Goal: Communication & Community: Ask a question

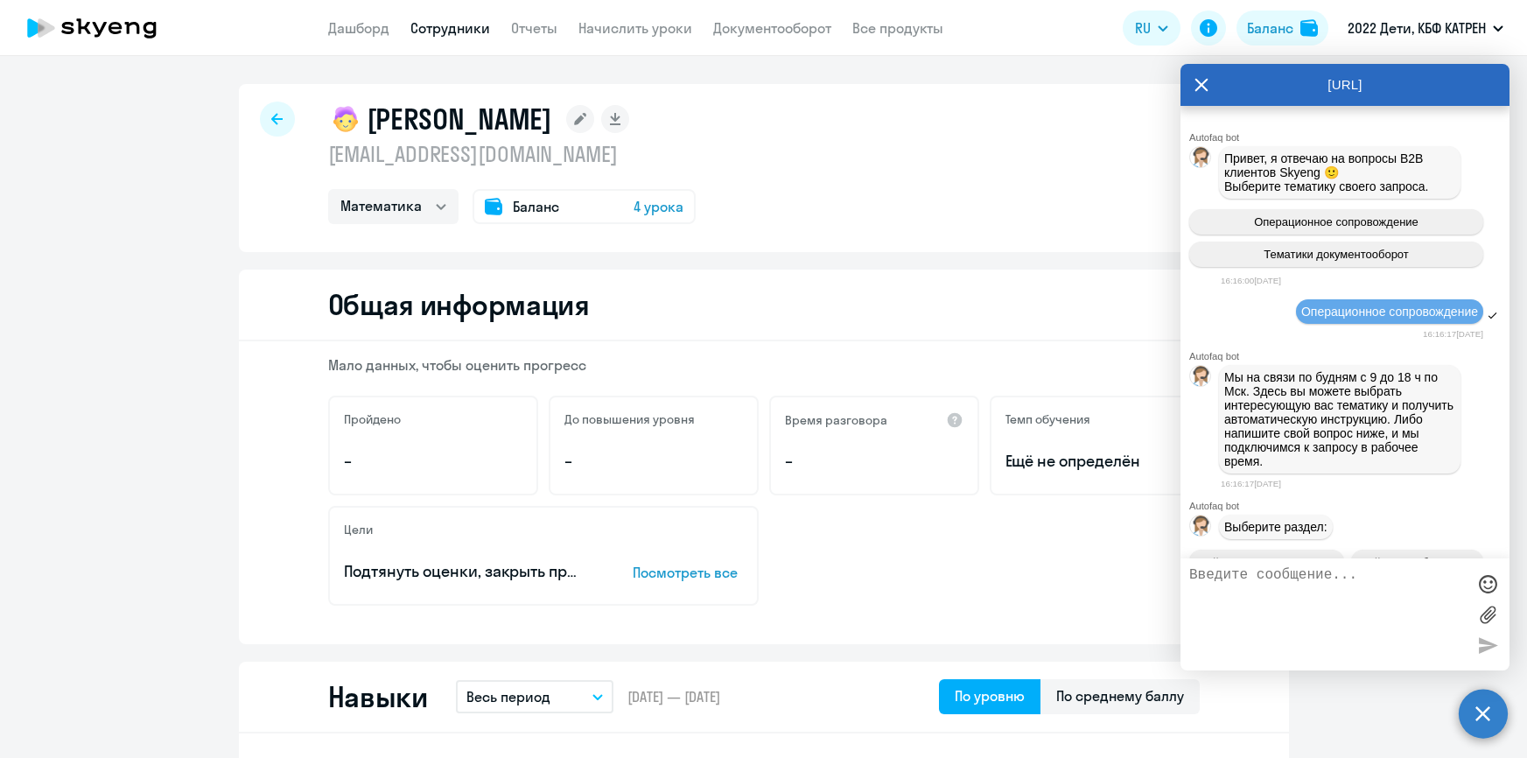
select select "math"
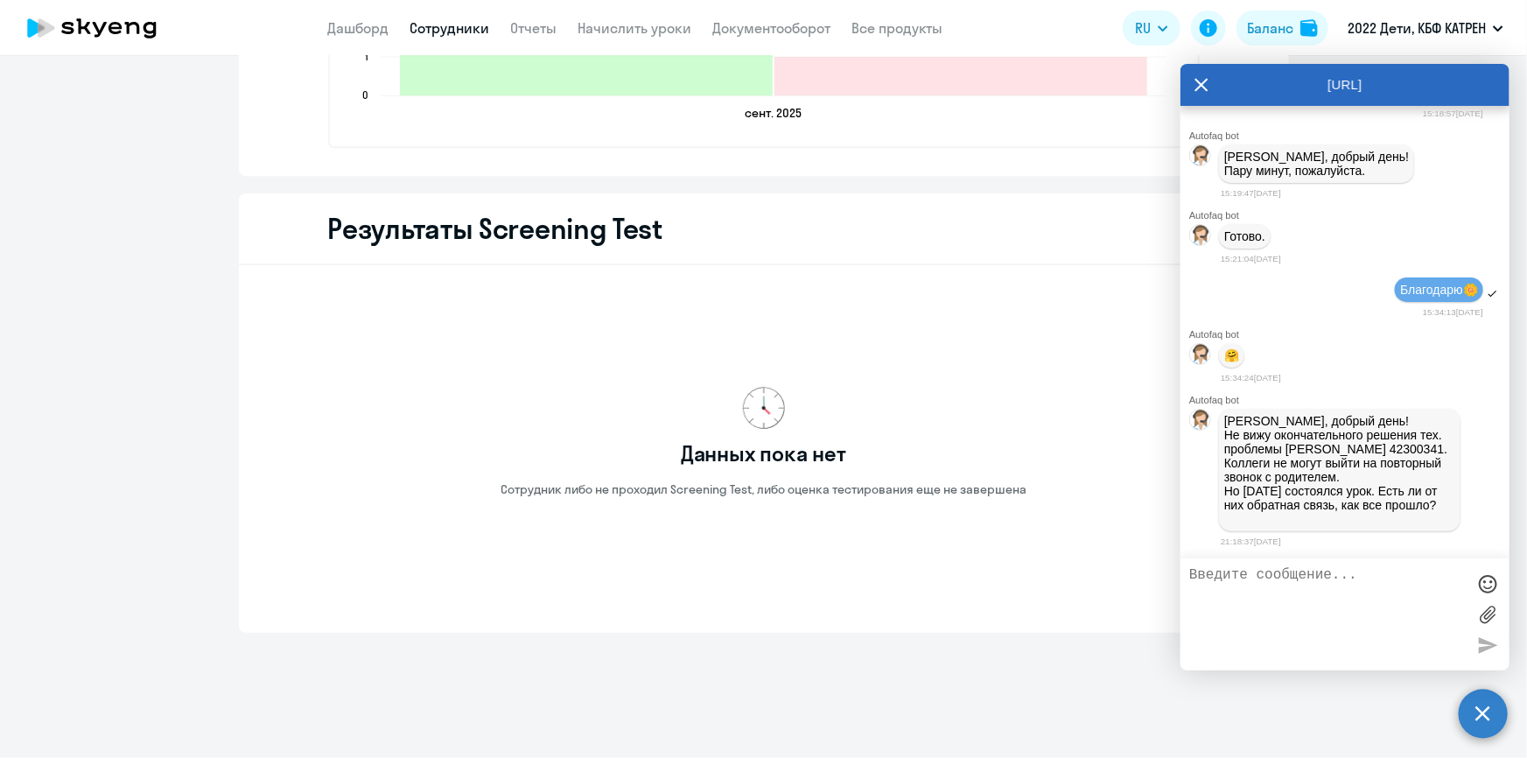
click at [1330, 598] on textarea at bounding box center [1327, 614] width 277 height 95
type textarea "[PERSON_NAME]"
type textarea "Добрый день! По [PERSON_NAME] написала РУ. Жду ответ..."
click at [1490, 648] on div at bounding box center [1487, 645] width 26 height 26
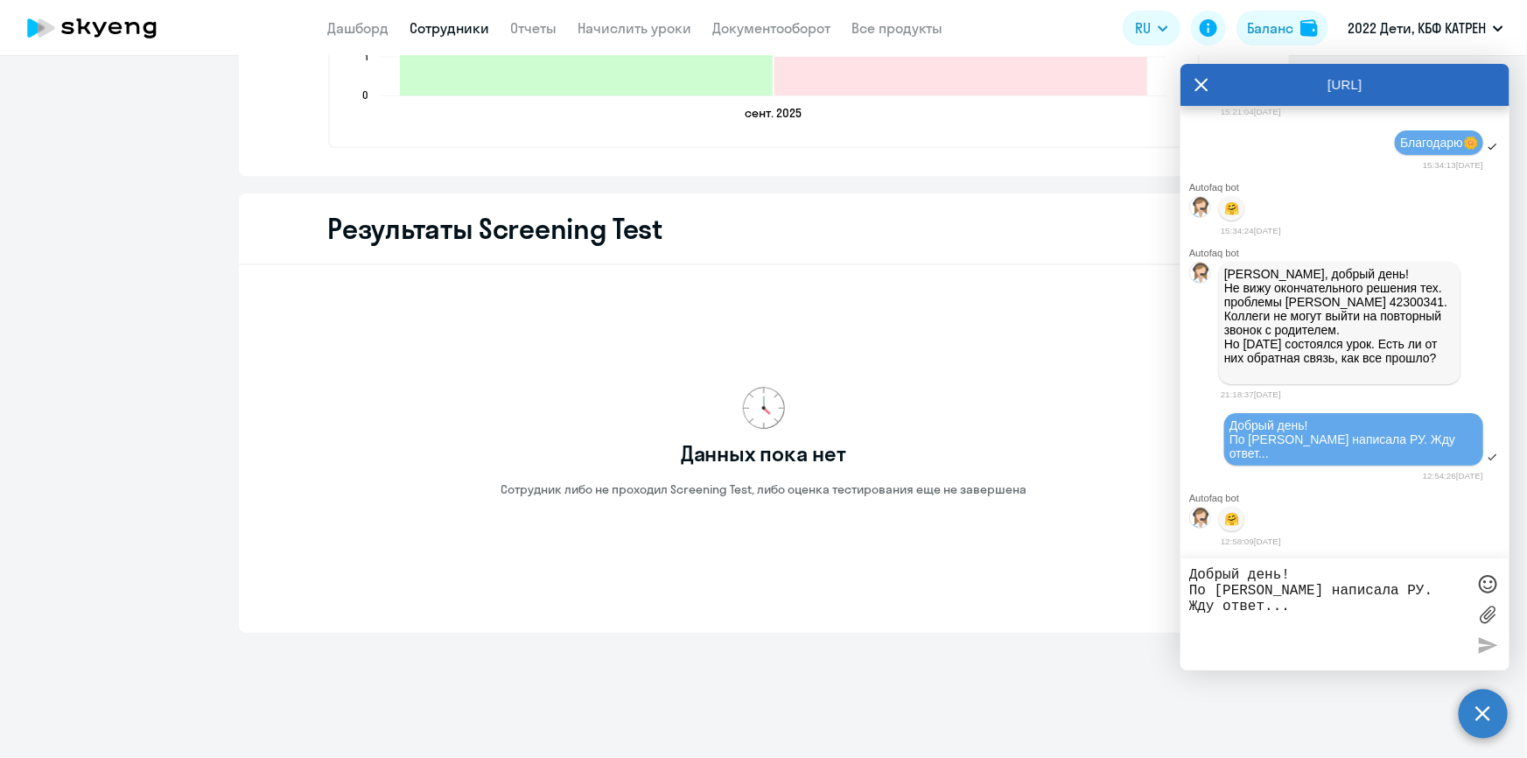
scroll to position [59724, 0]
click at [356, 25] on link "Дашборд" at bounding box center [358, 28] width 61 height 18
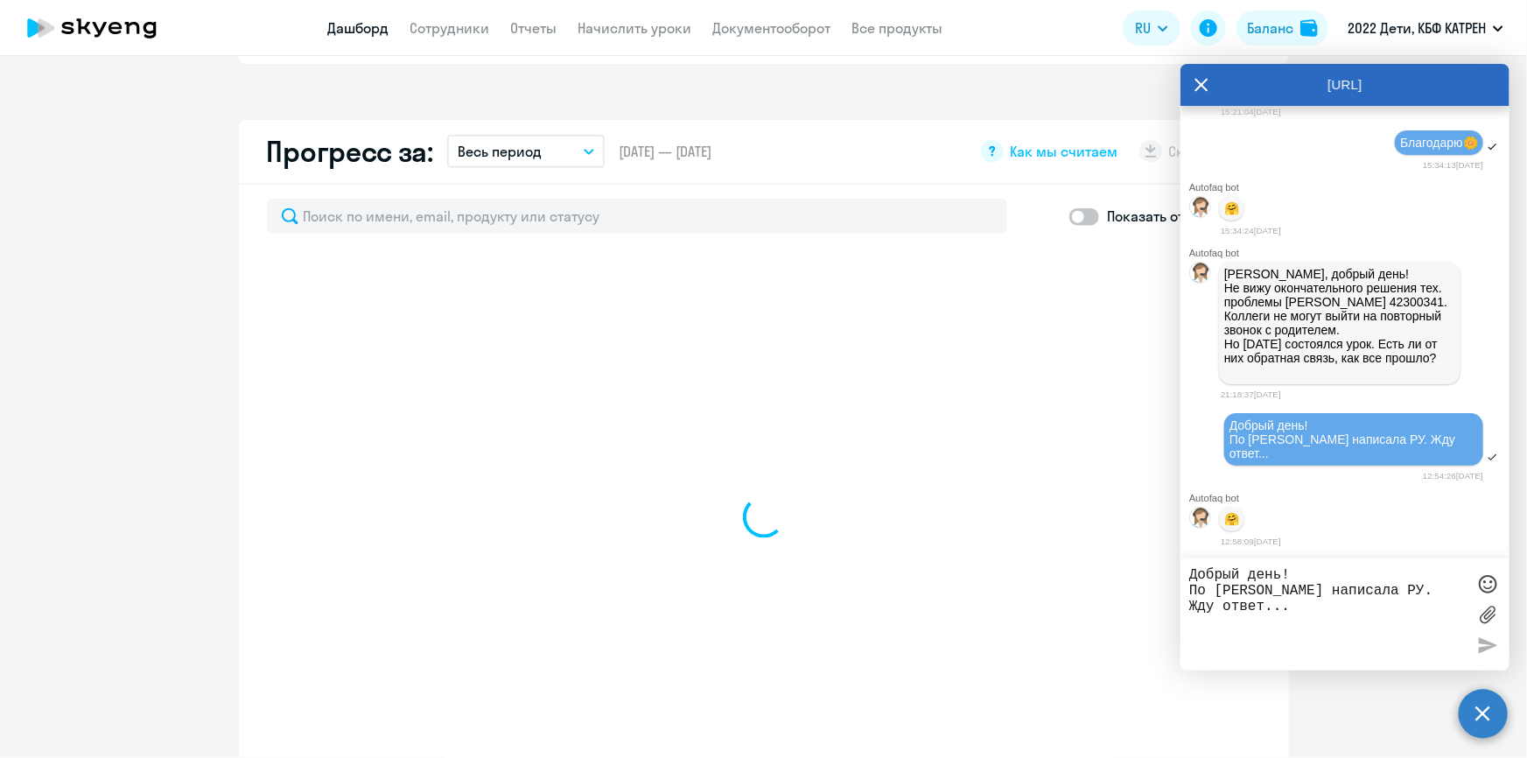
scroll to position [970, 0]
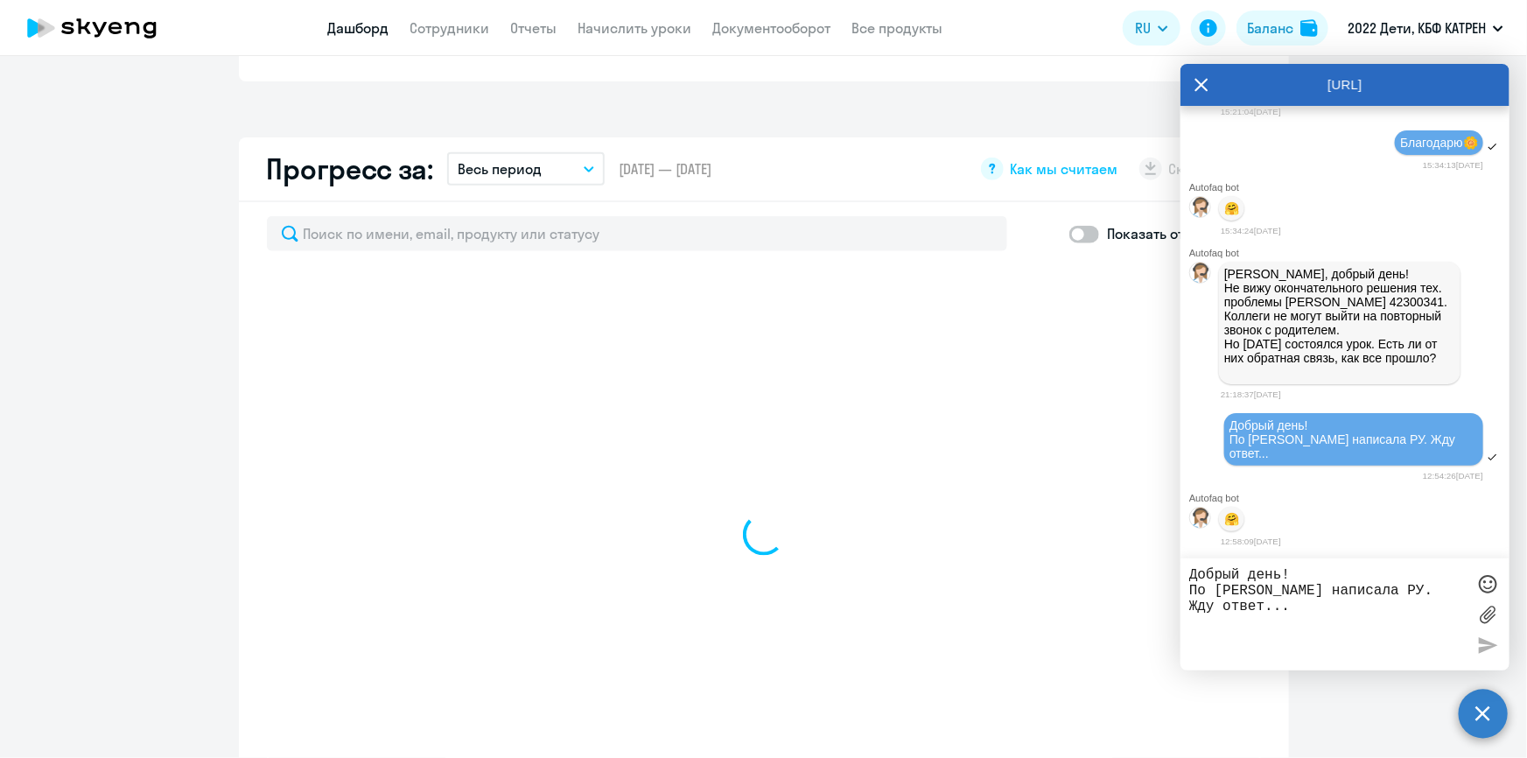
select select "30"
